Goal: Find specific page/section: Find specific page/section

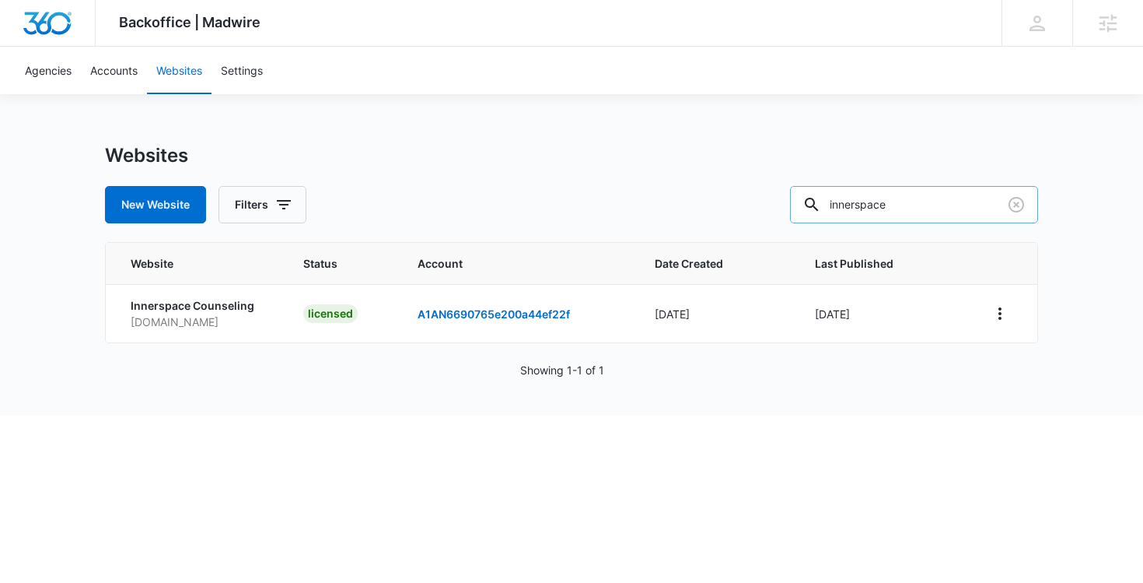
click at [892, 207] on input "innerspace" at bounding box center [914, 204] width 248 height 37
type input "bub's service"
click at [1000, 306] on icon "View More" at bounding box center [1000, 313] width 19 height 19
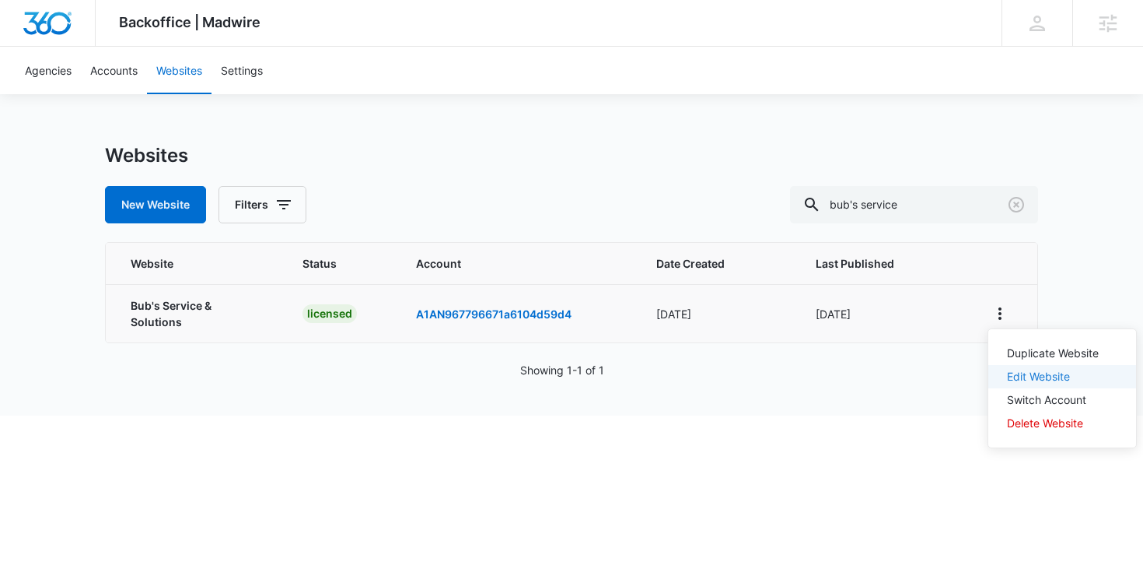
click at [1017, 369] on link "Edit Website" at bounding box center [1038, 375] width 63 height 13
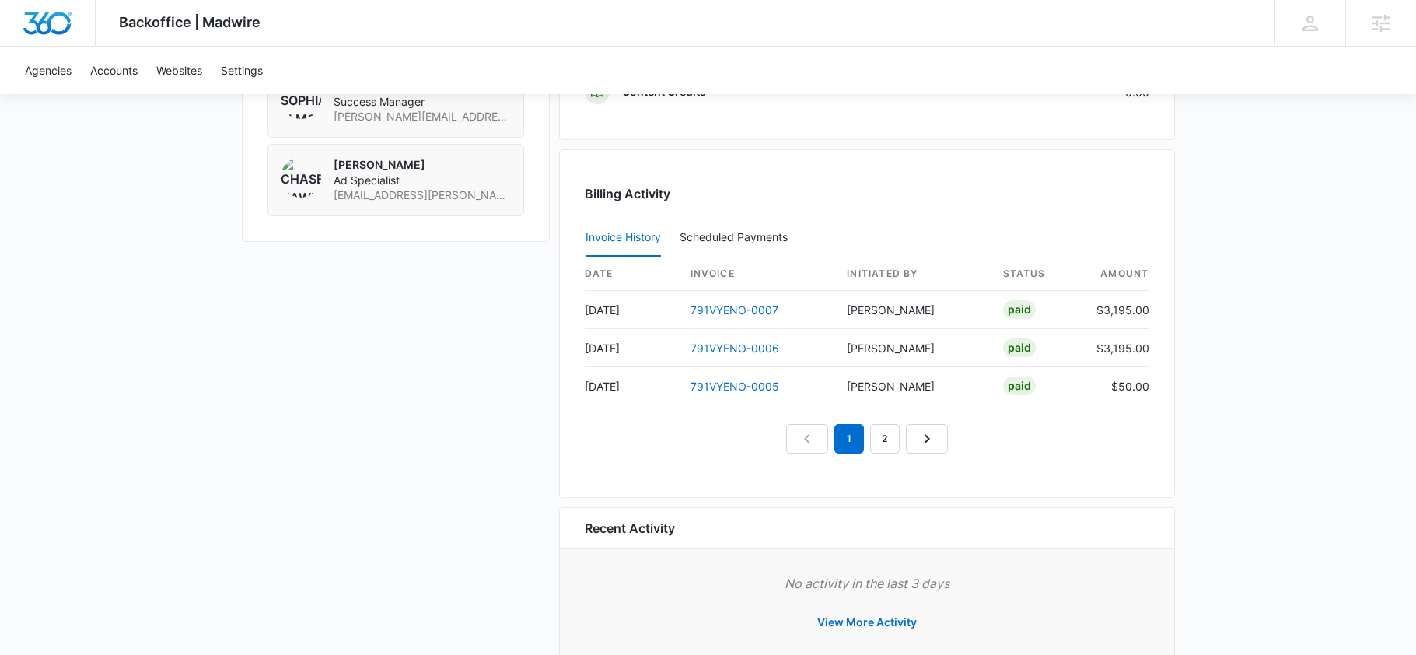
scroll to position [1493, 0]
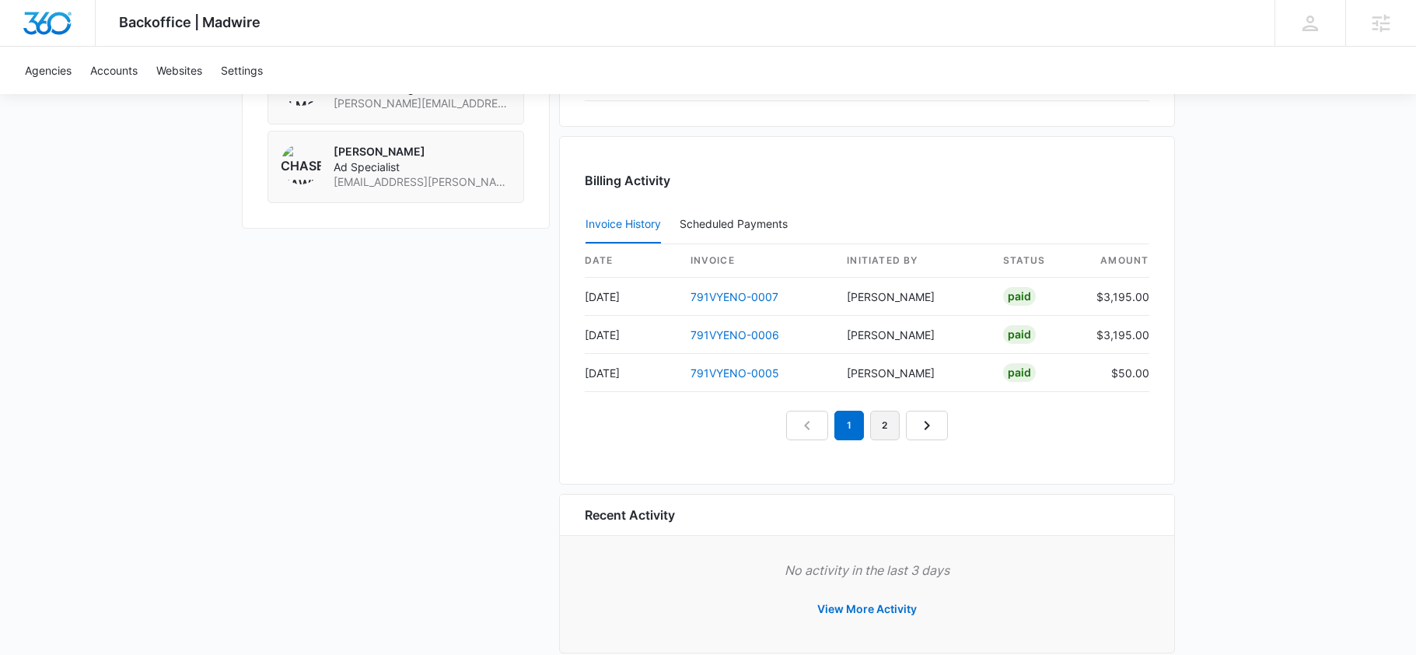
click at [891, 433] on link "2" at bounding box center [885, 426] width 30 height 30
click at [900, 435] on link "3" at bounding box center [903, 426] width 30 height 30
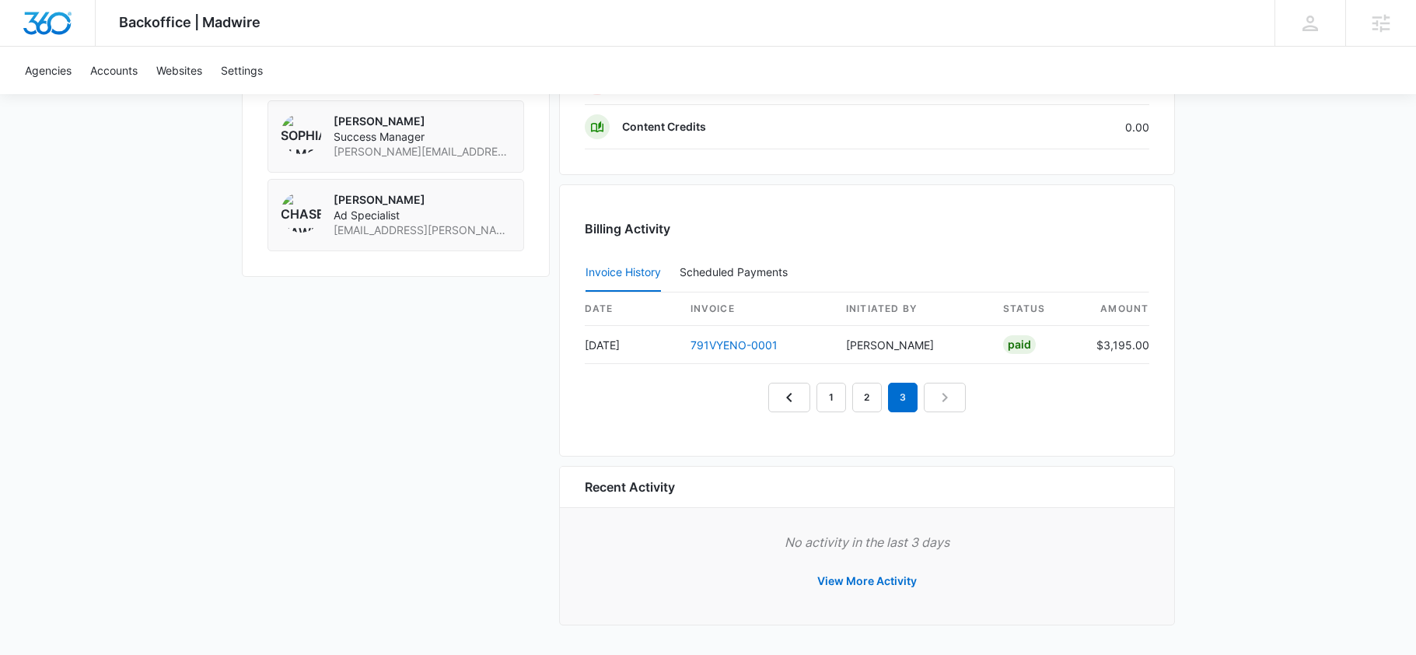
scroll to position [1444, 0]
click at [828, 404] on link "1" at bounding box center [832, 398] width 30 height 30
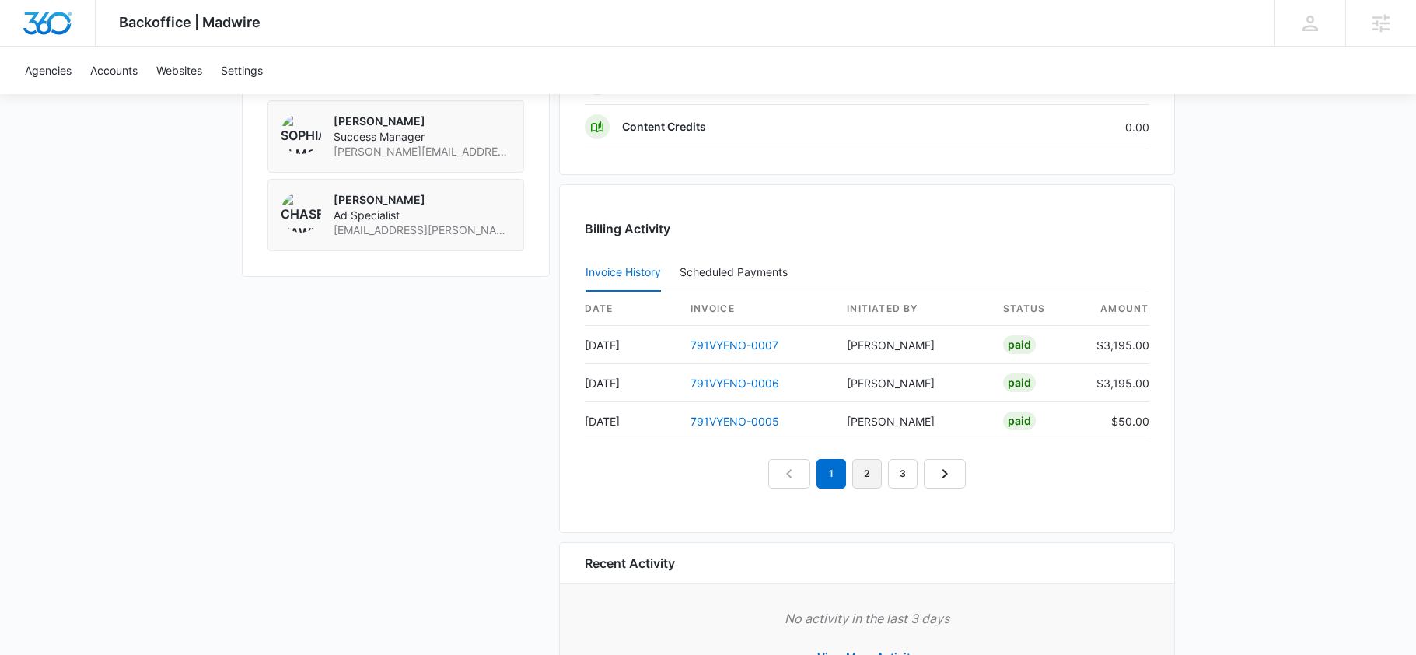
click at [862, 485] on link "2" at bounding box center [867, 474] width 30 height 30
click at [732, 343] on link "791VYENO-0004" at bounding box center [735, 344] width 89 height 13
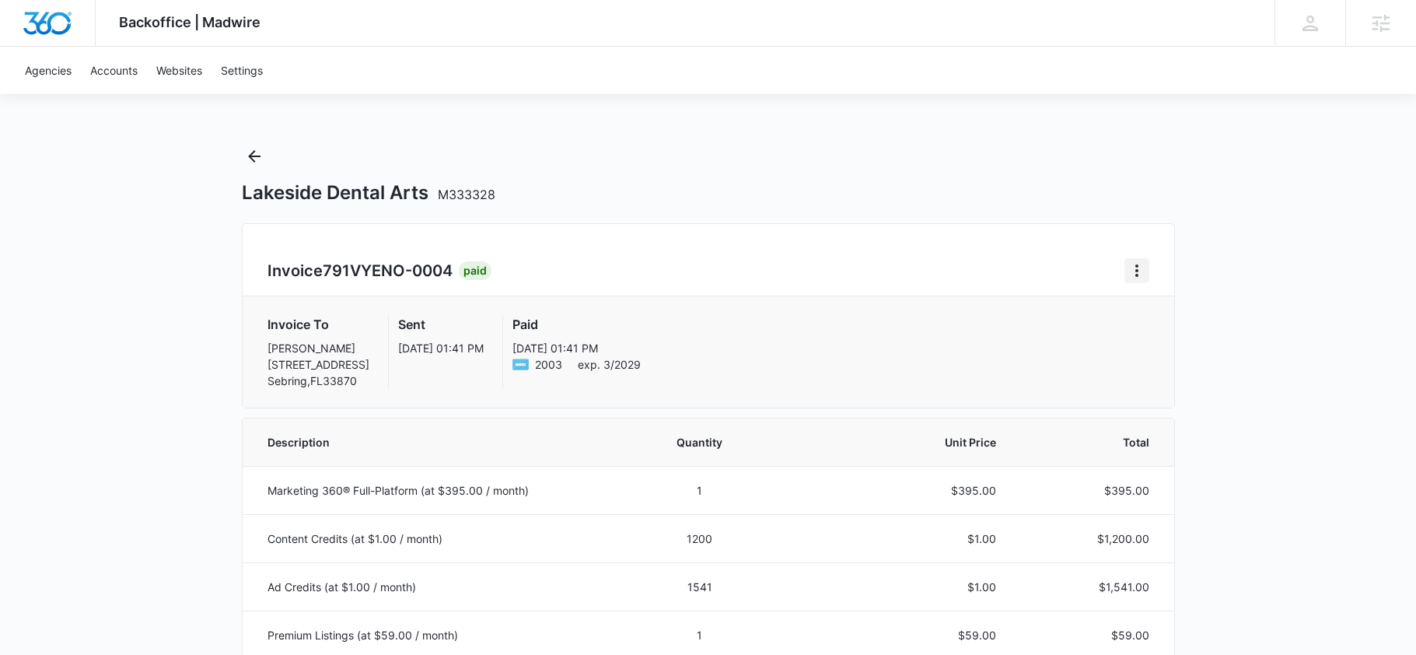
click at [1145, 271] on icon "Home" at bounding box center [1137, 270] width 19 height 19
click at [1170, 313] on link "Download Invoice" at bounding box center [1189, 313] width 90 height 13
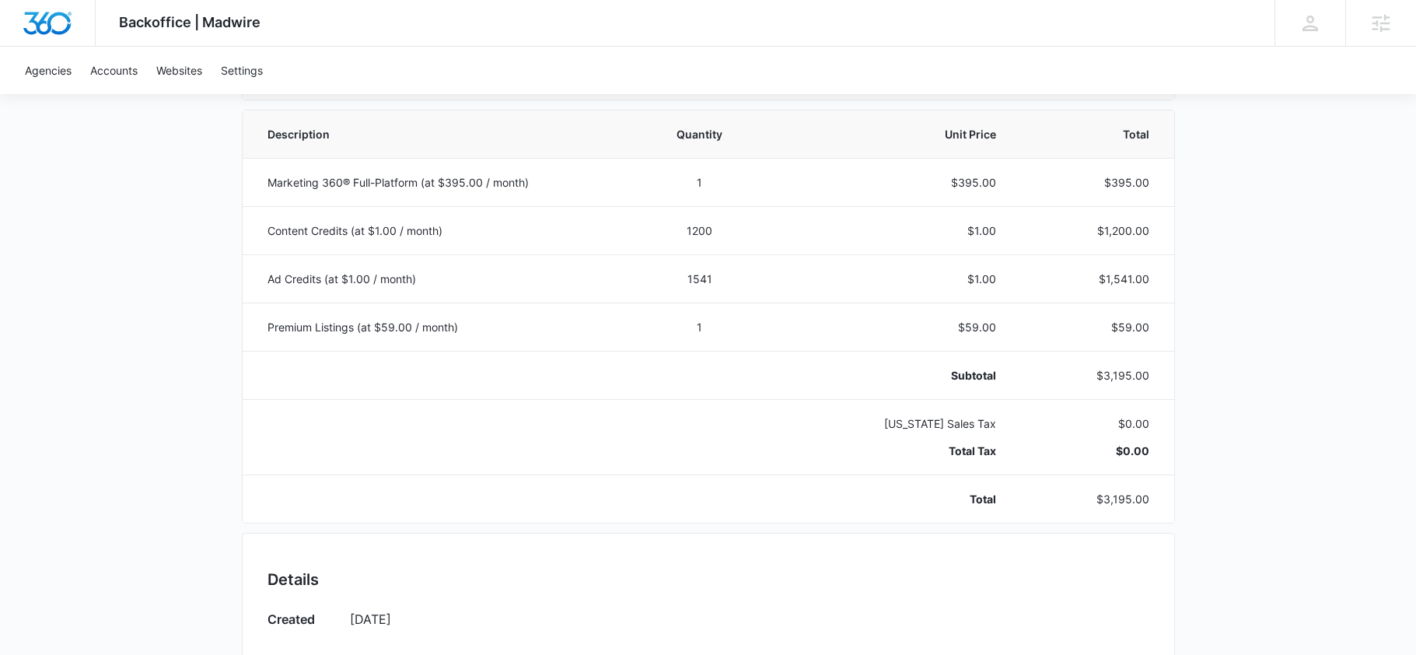
scroll to position [307, 0]
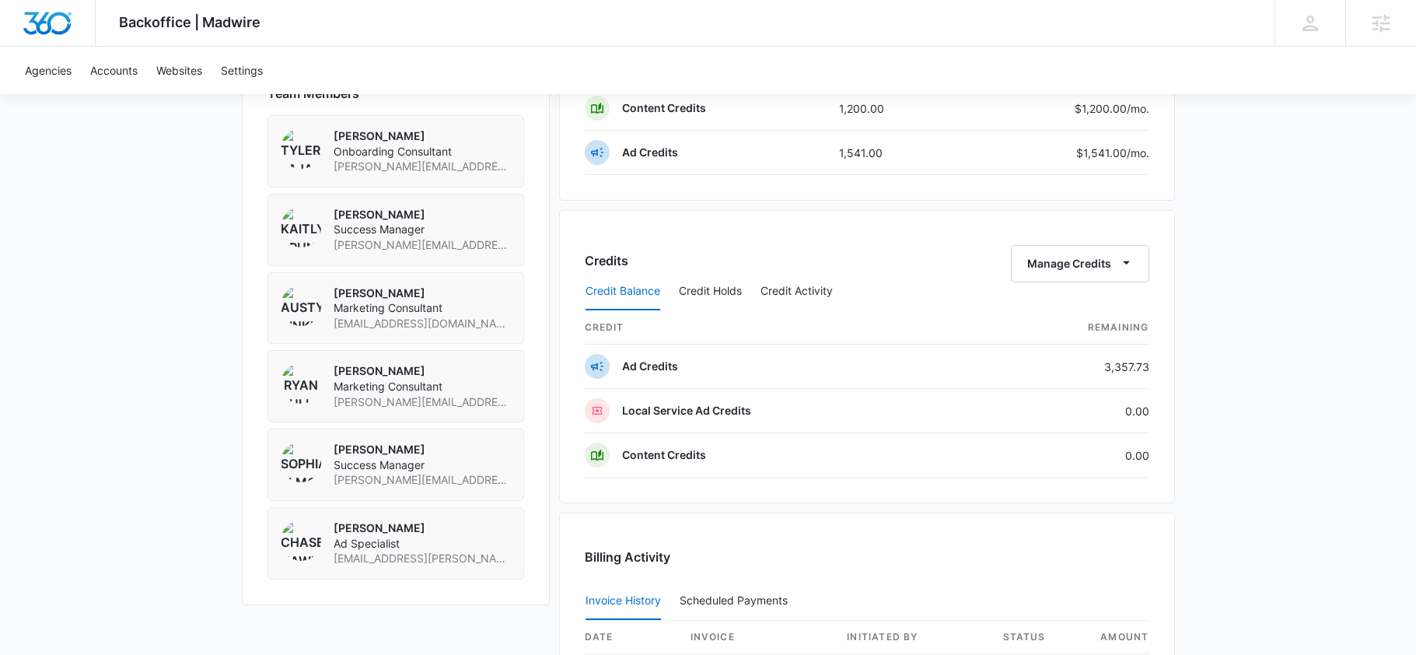
scroll to position [1521, 0]
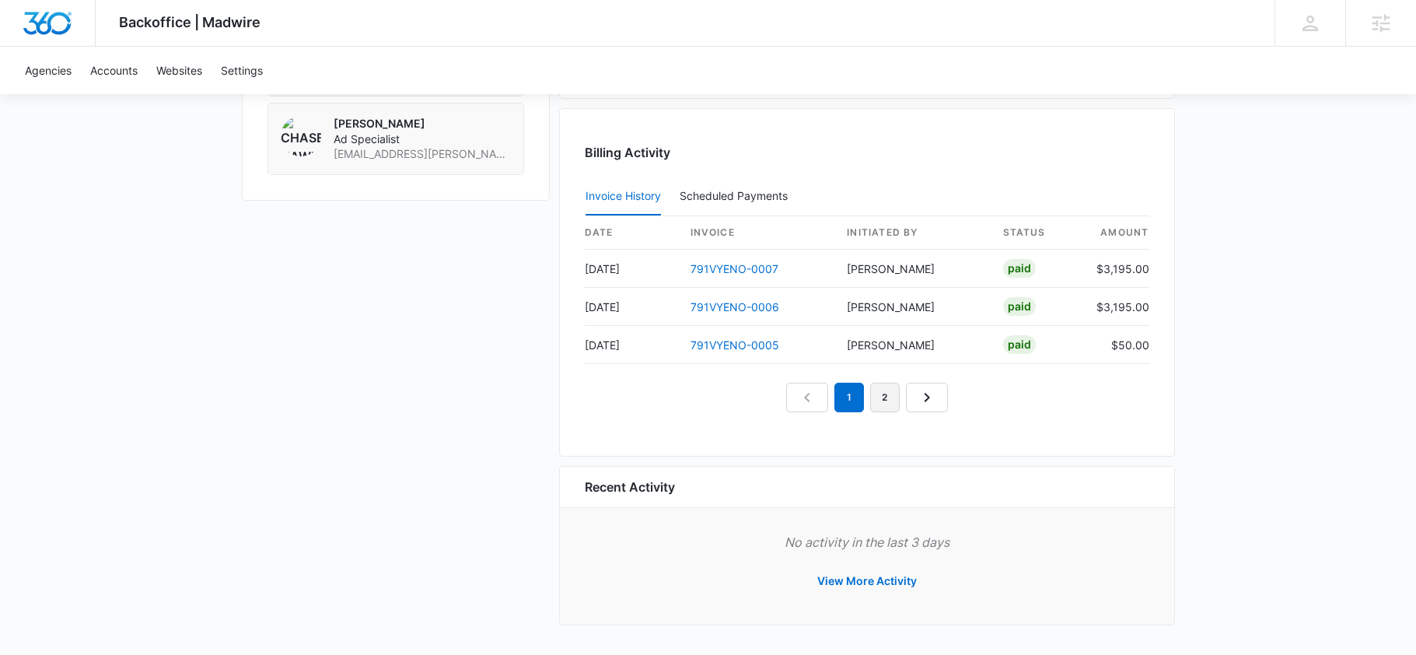
click at [882, 400] on link "2" at bounding box center [885, 398] width 30 height 30
click at [903, 402] on link "3" at bounding box center [903, 398] width 30 height 30
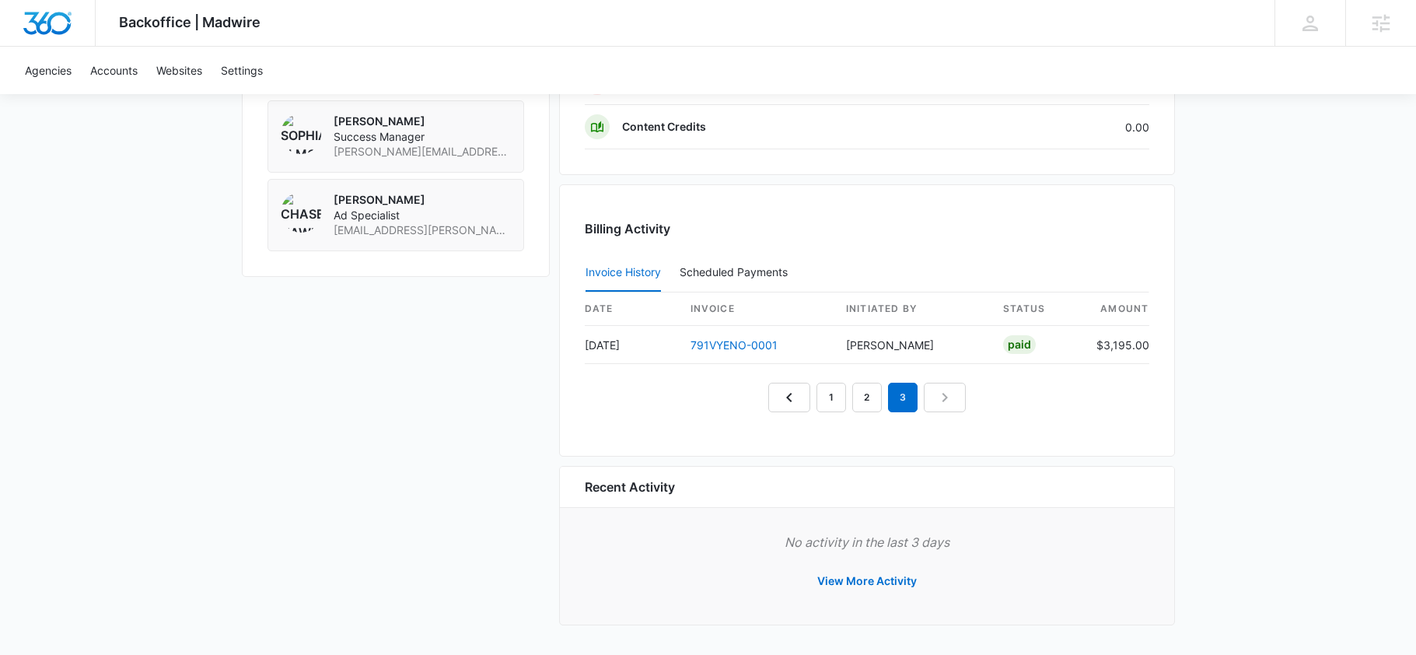
scroll to position [1444, 0]
click at [864, 400] on link "2" at bounding box center [867, 398] width 30 height 30
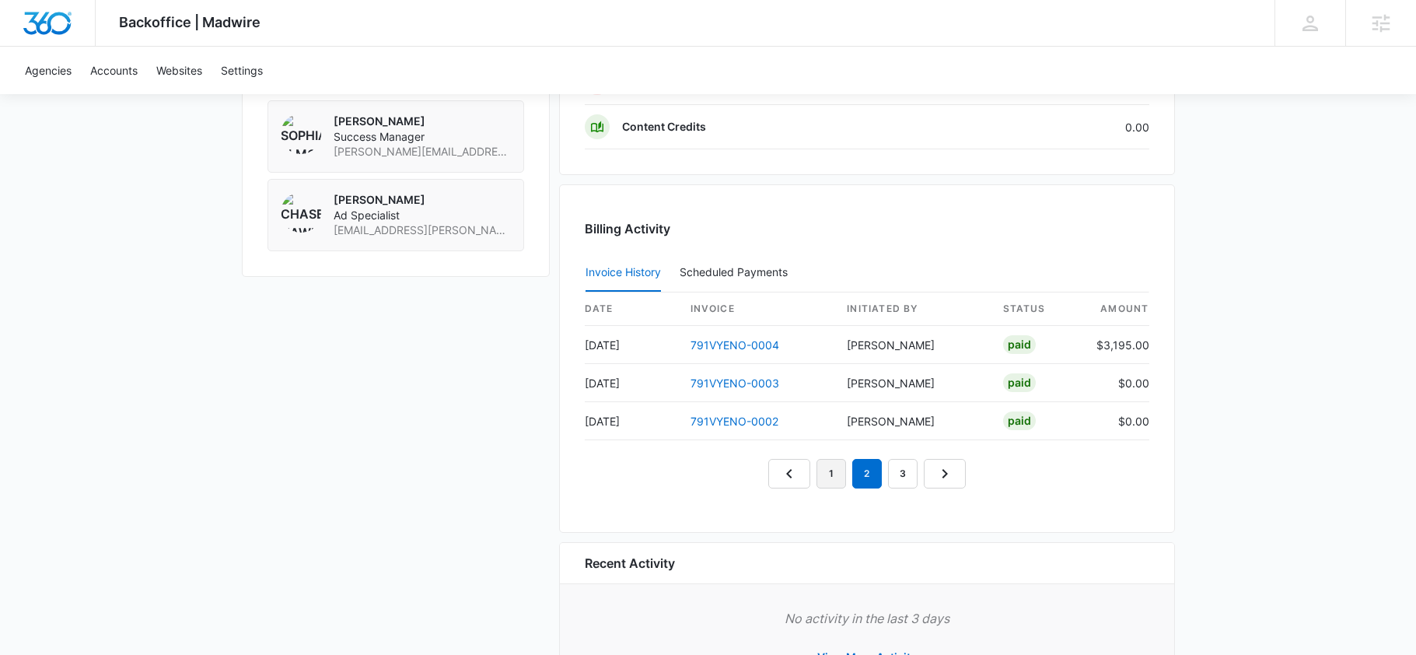
click at [835, 482] on link "1" at bounding box center [832, 474] width 30 height 30
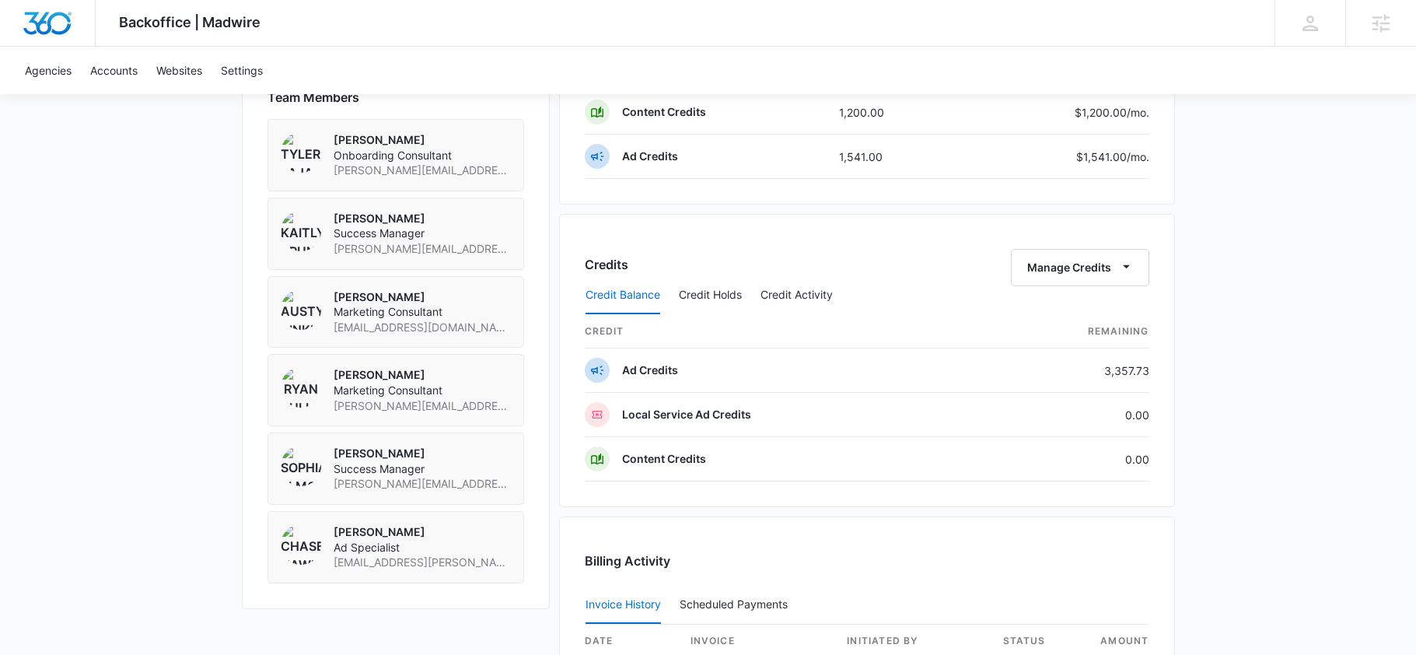
scroll to position [1111, 0]
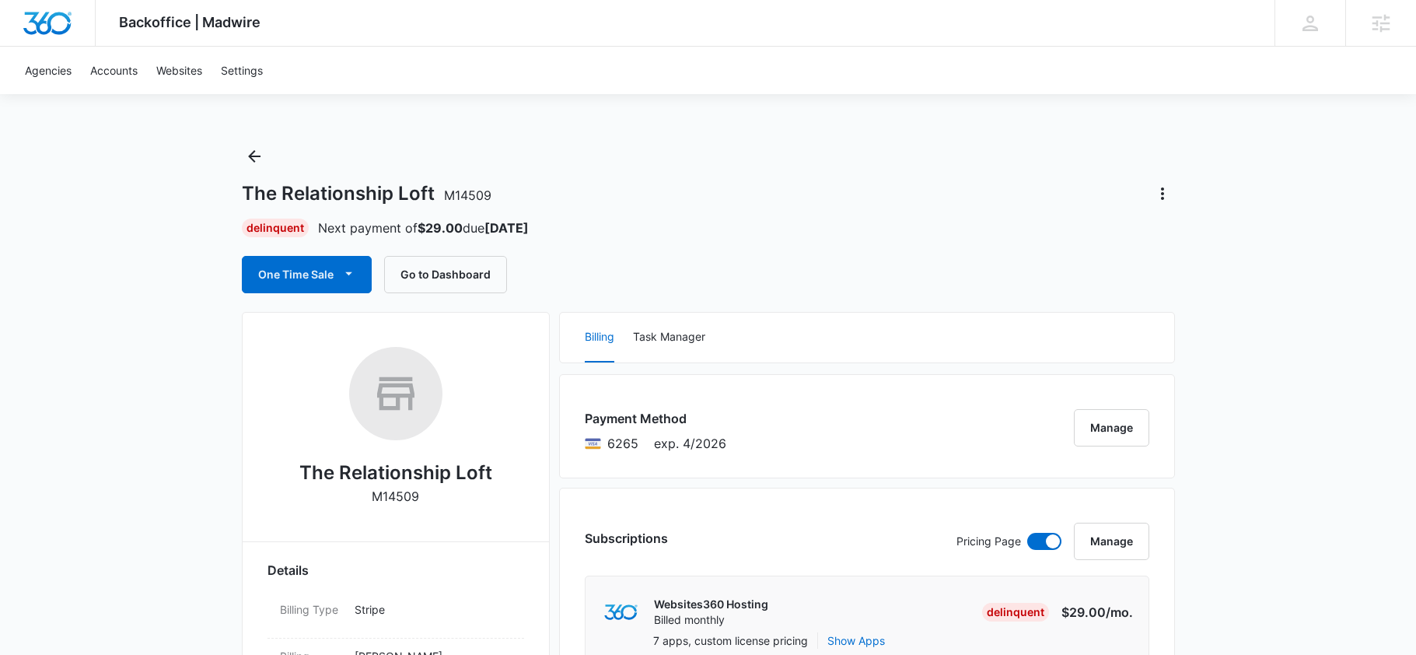
click at [777, 219] on div "Delinquent Next payment of $29.00 due Oct 20" at bounding box center [708, 228] width 933 height 19
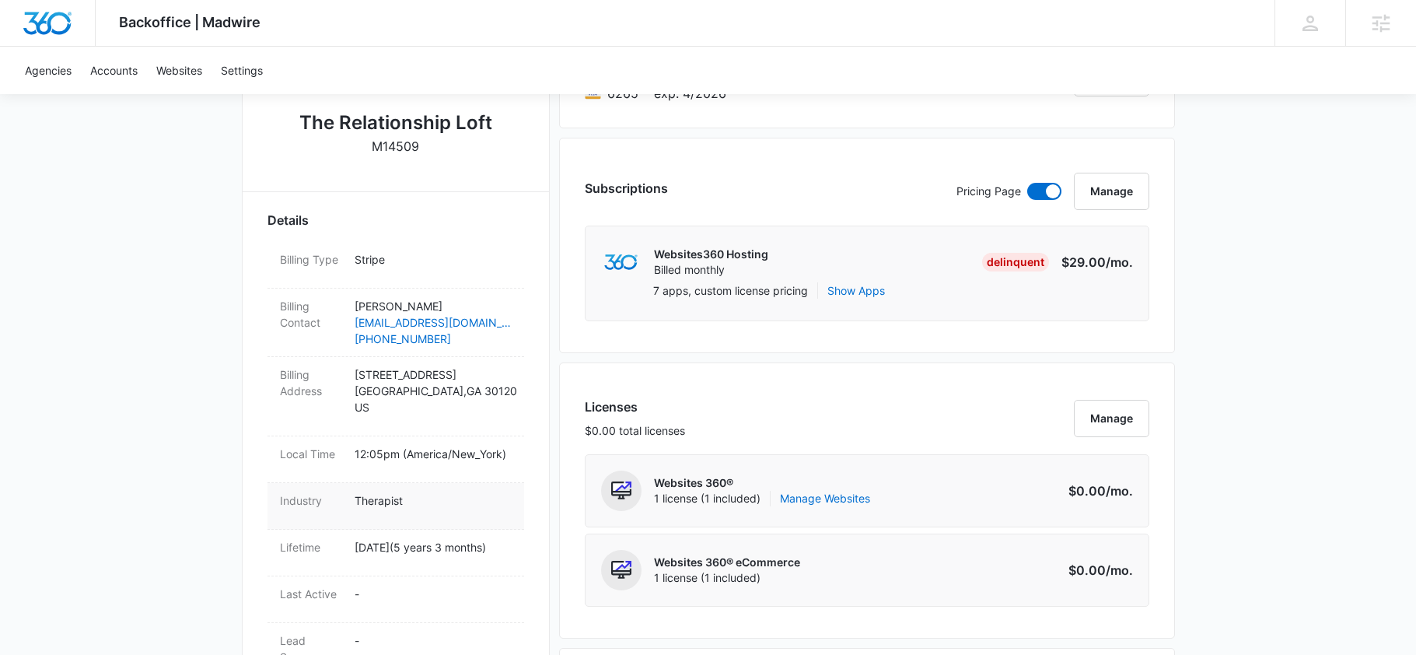
scroll to position [341, 0]
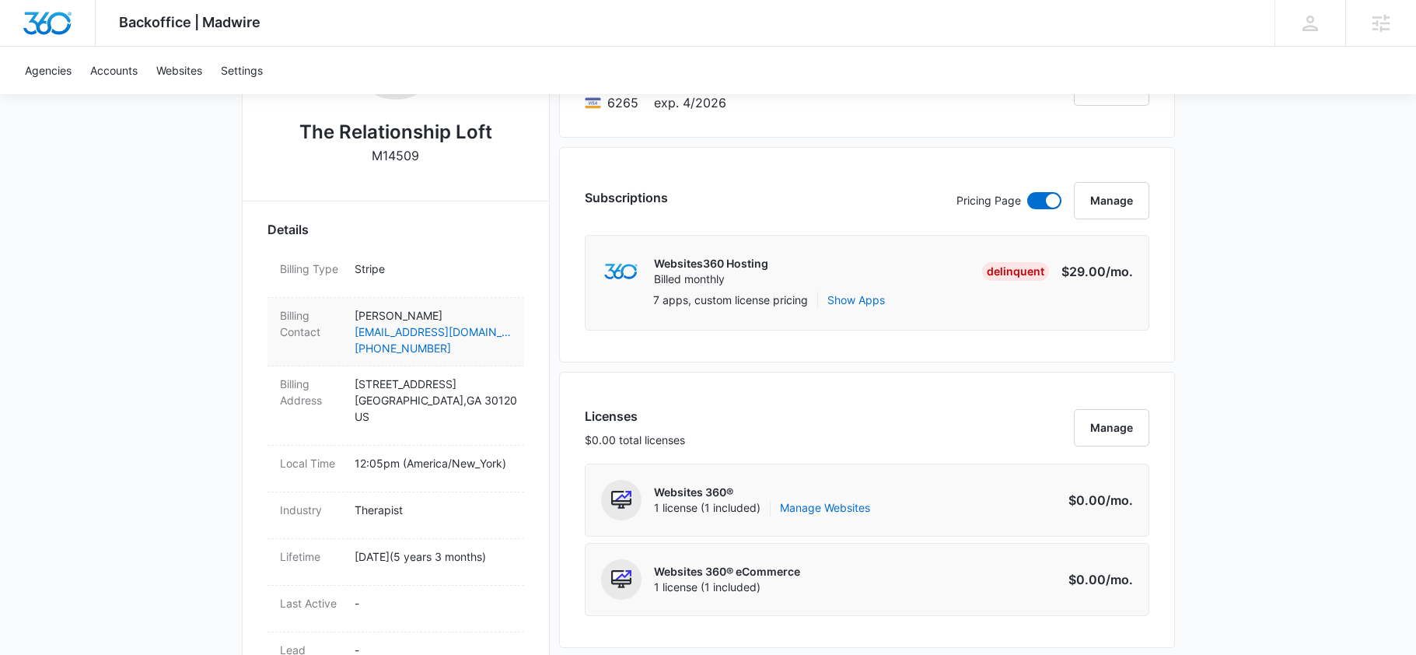
click at [464, 356] on div "Billing Contact Kelly Vandiver kellyclawsonvandiver@gmail.com (770) 369-0995" at bounding box center [396, 332] width 257 height 68
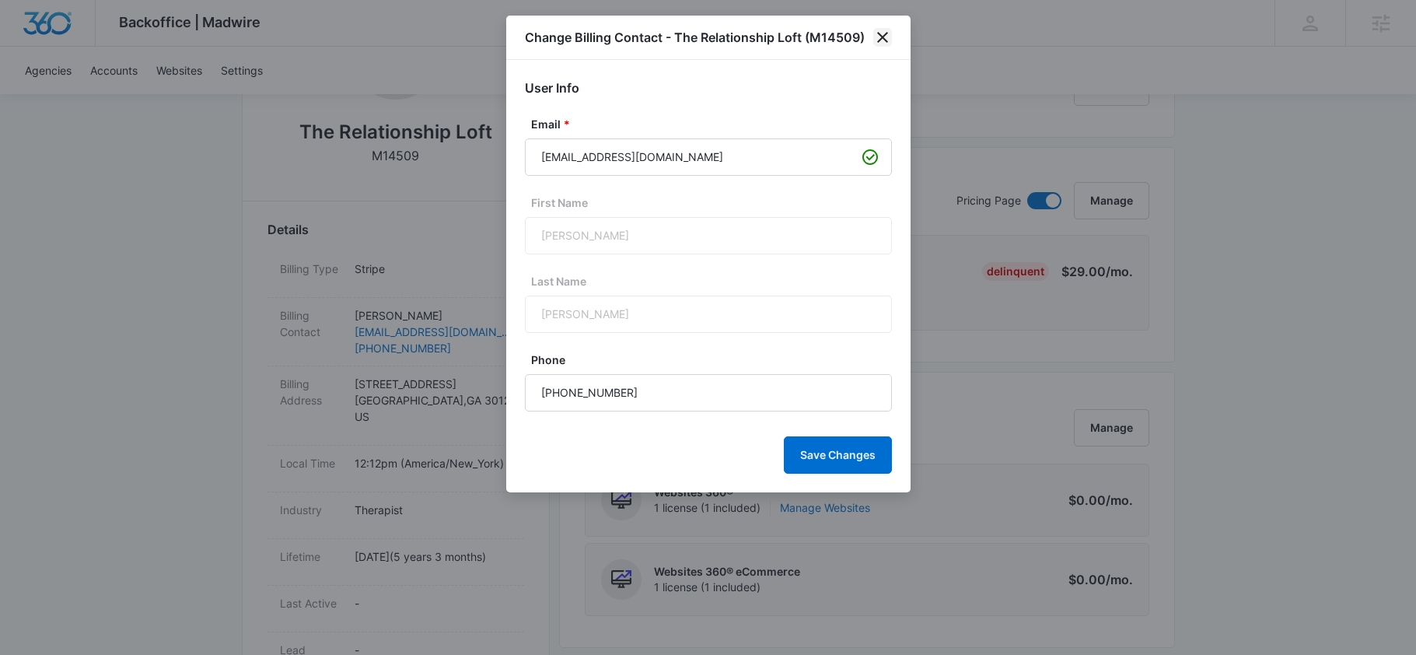
click at [884, 39] on icon "close" at bounding box center [882, 37] width 11 height 11
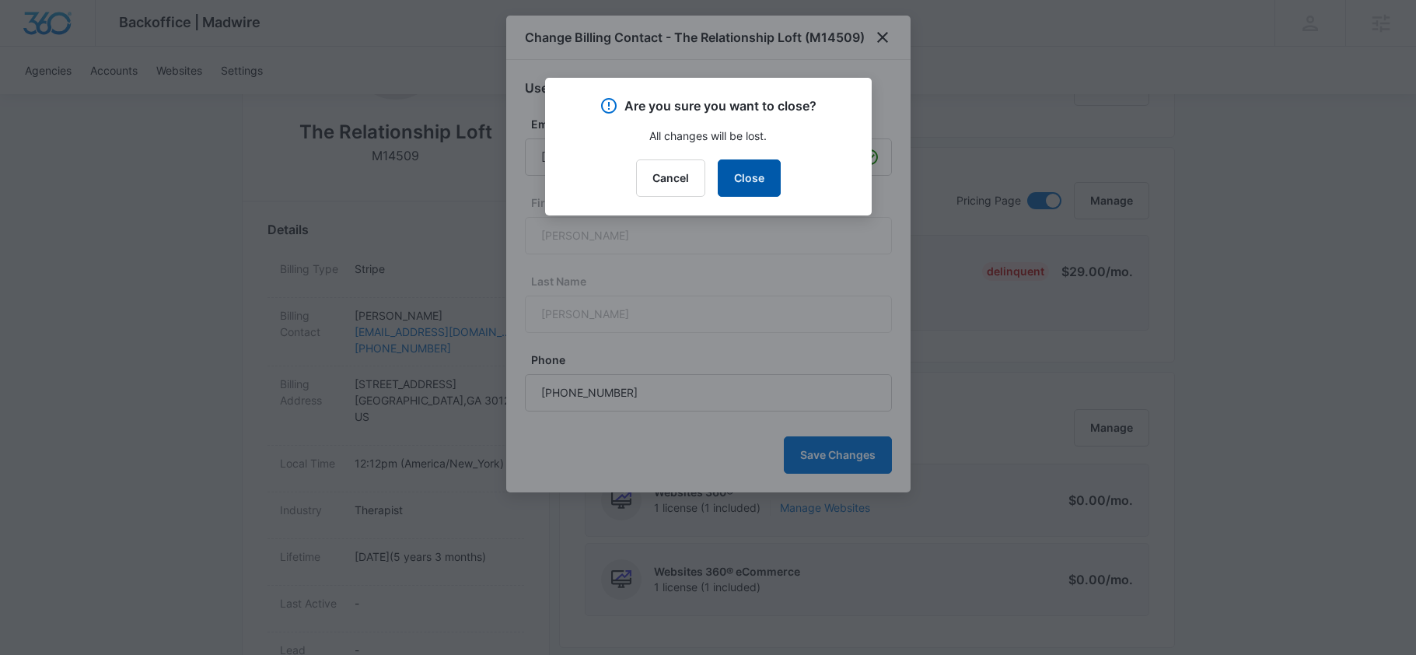
click at [749, 170] on button "Close" at bounding box center [749, 177] width 63 height 37
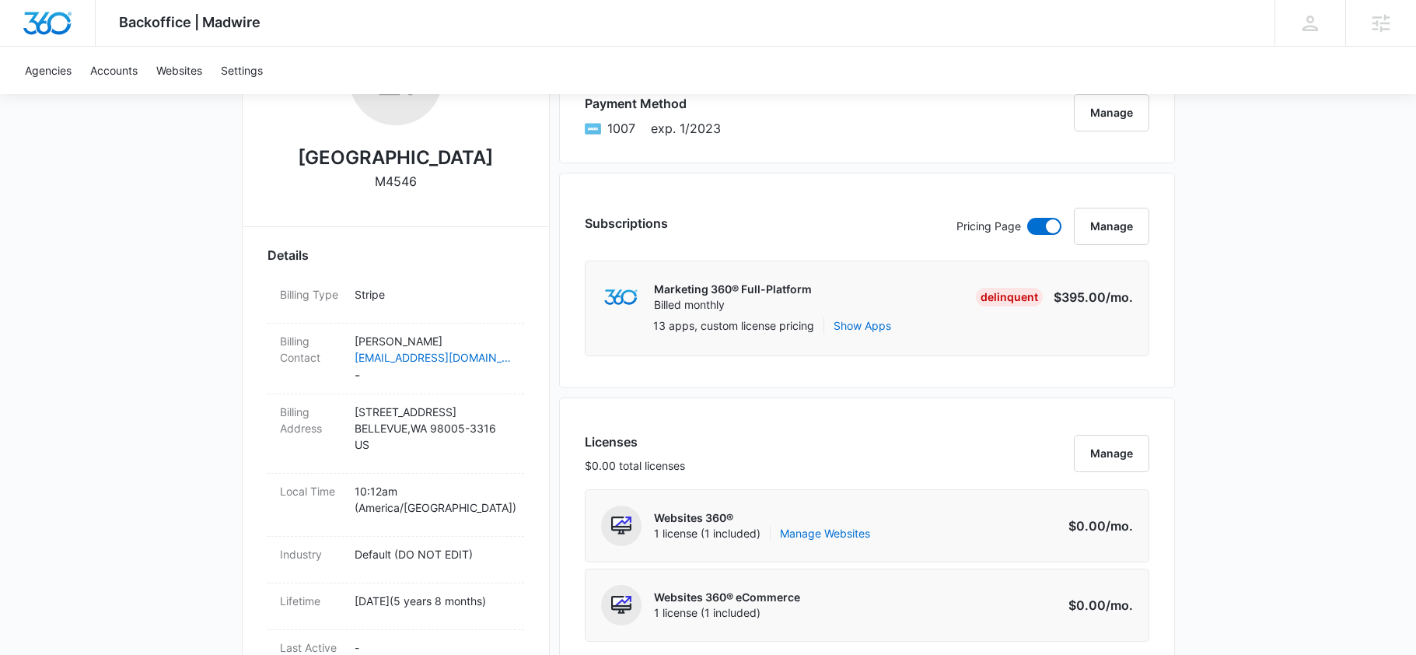
scroll to position [318, 0]
